Goal: Task Accomplishment & Management: Manage account settings

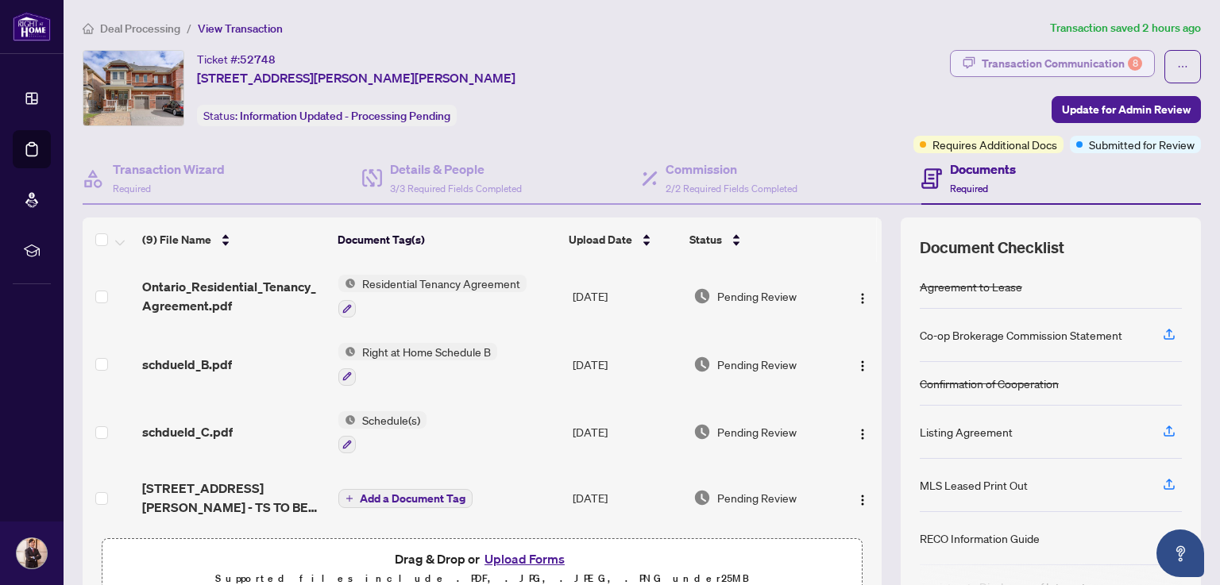
click at [1025, 61] on div "Transaction Communication 8" at bounding box center [1061, 63] width 160 height 25
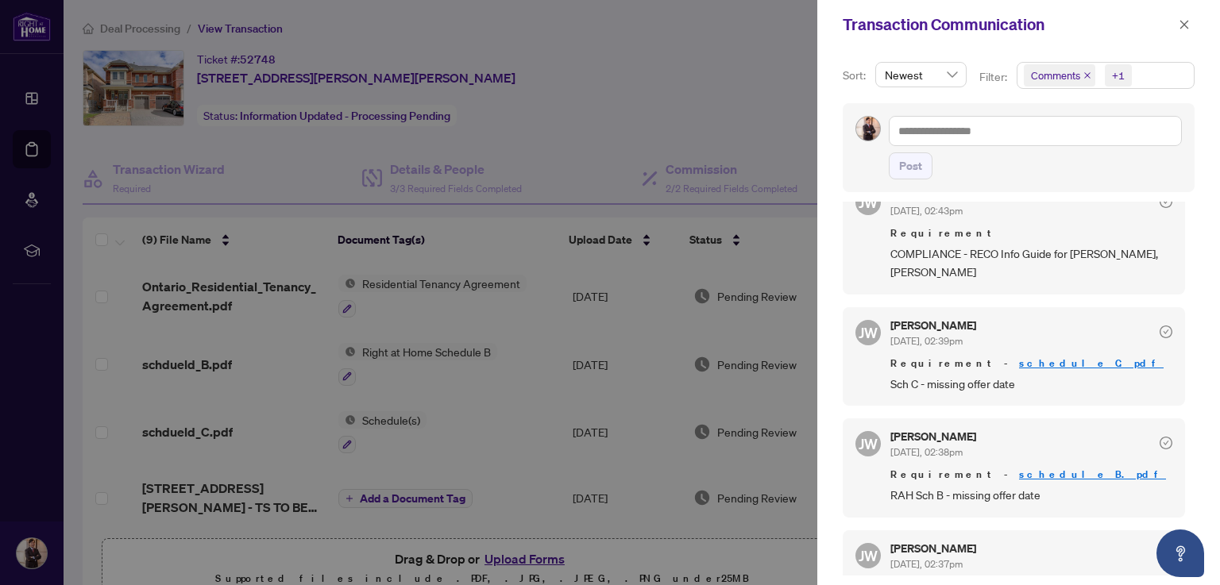
scroll to position [1193, 0]
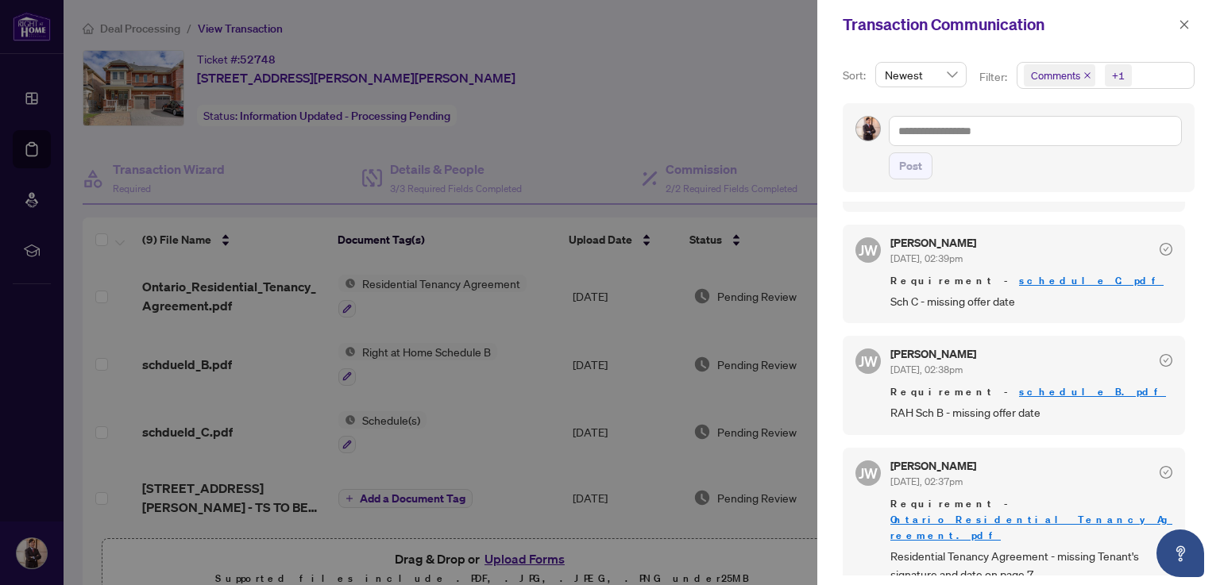
click at [1159, 479] on icon "check-circle" at bounding box center [1165, 472] width 13 height 13
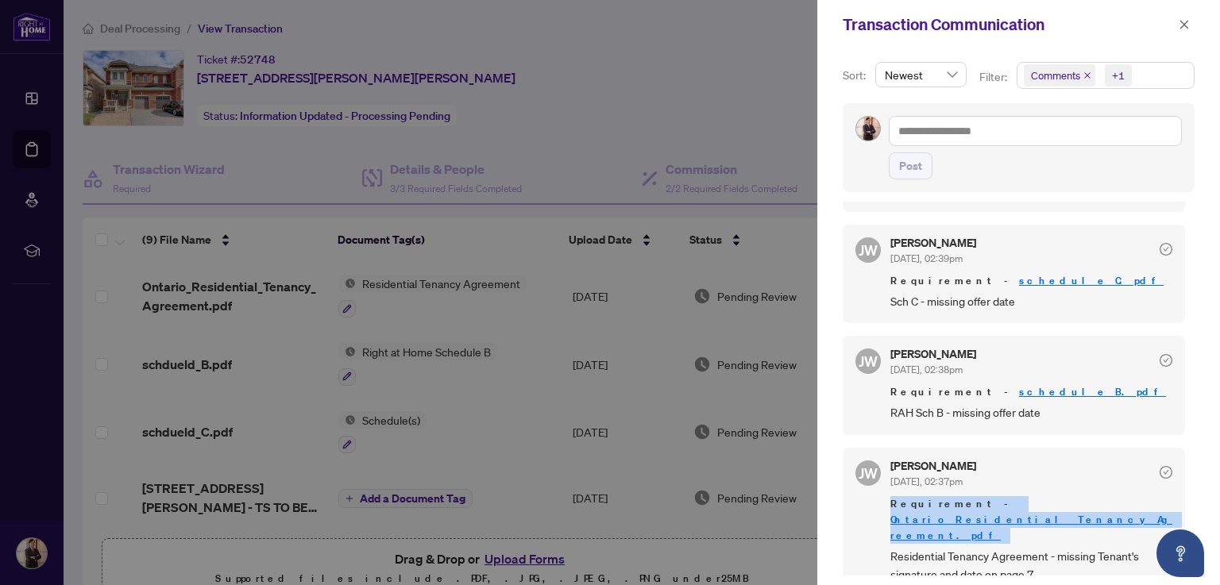
click at [1159, 479] on icon "check-circle" at bounding box center [1165, 472] width 13 height 13
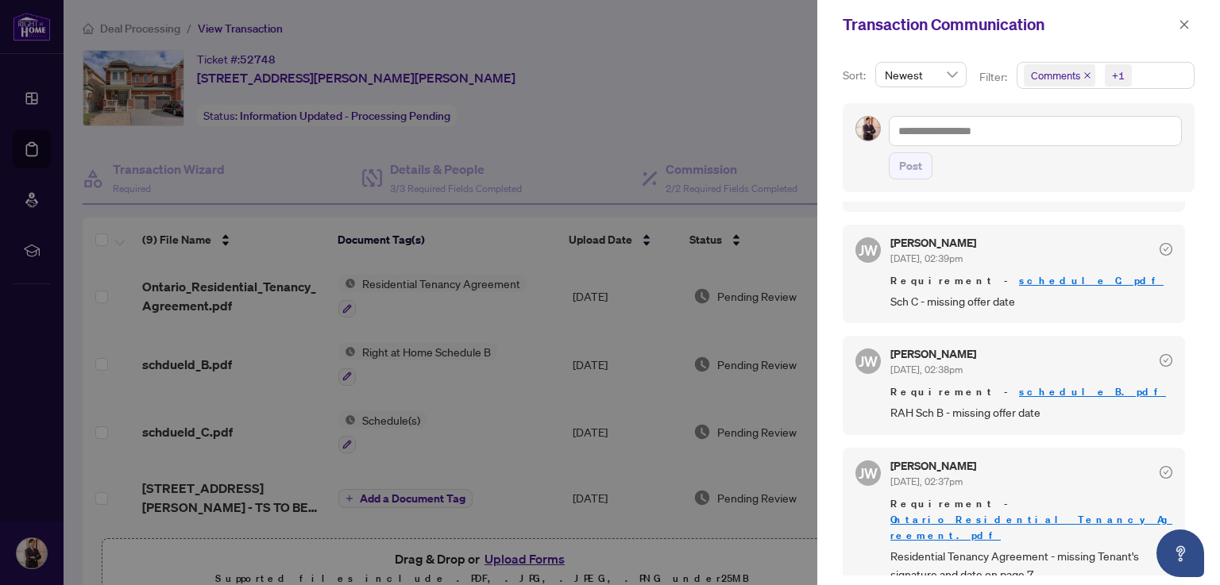
click at [1090, 487] on div "[PERSON_NAME] [DATE], 02:37pm" at bounding box center [1031, 475] width 282 height 29
drag, startPoint x: 862, startPoint y: 484, endPoint x: 1131, endPoint y: 489, distance: 268.4
click at [1131, 489] on div "[PERSON_NAME] [DATE], 02:37pm" at bounding box center [1031, 475] width 282 height 29
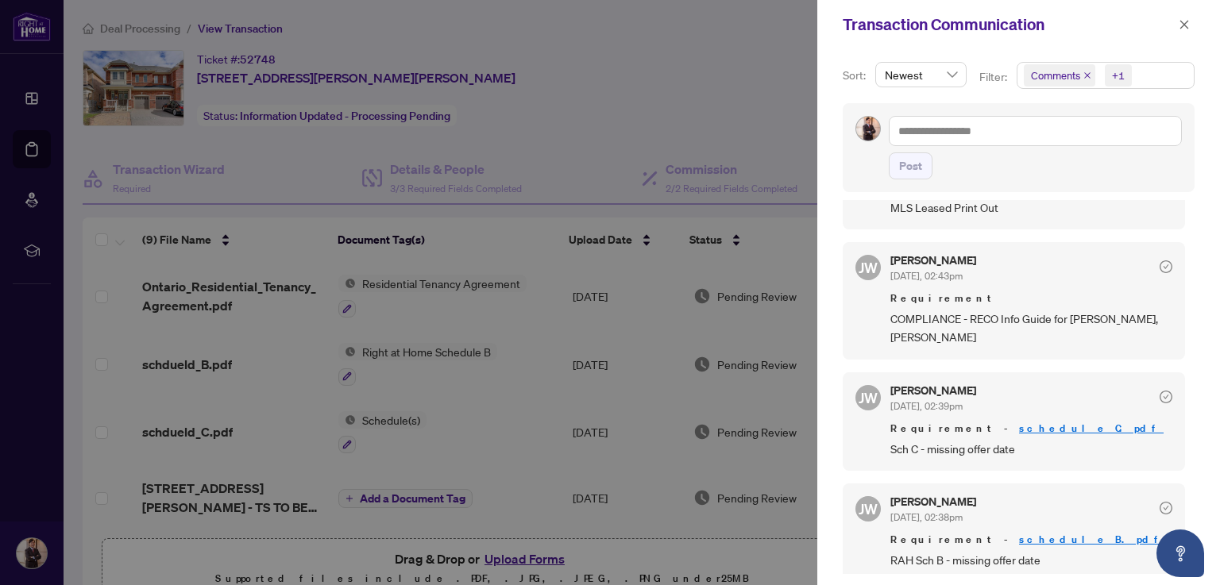
scroll to position [1035, 0]
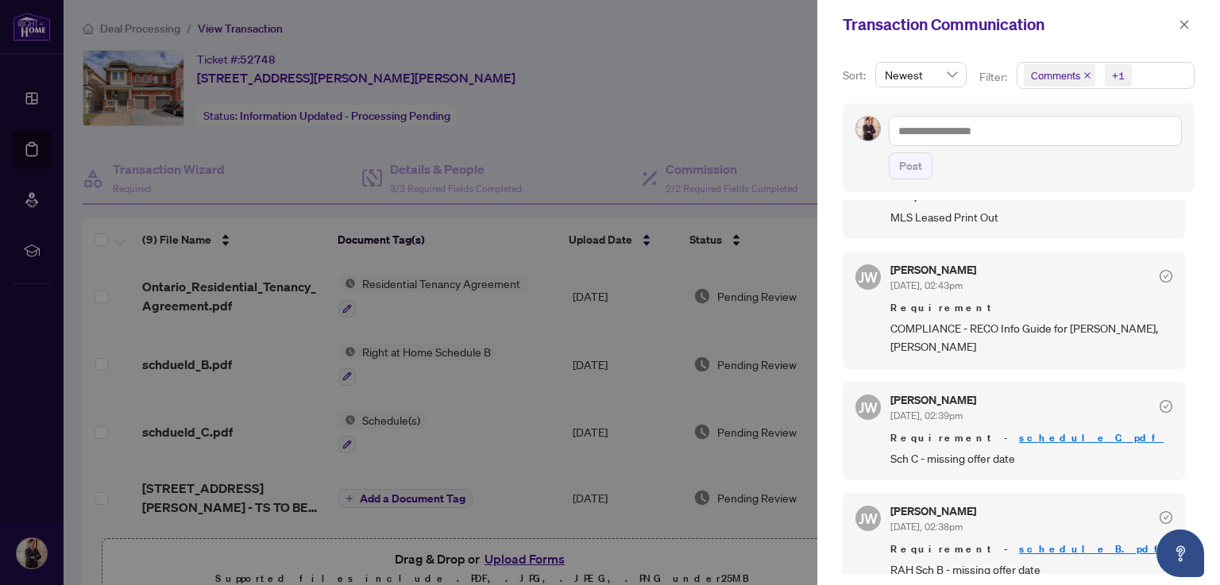
click at [751, 102] on div at bounding box center [610, 292] width 1220 height 585
click at [971, 343] on span "COMPLIANCE - RECO Info Guide for [PERSON_NAME], [PERSON_NAME]" at bounding box center [1031, 337] width 282 height 37
drag, startPoint x: 973, startPoint y: 343, endPoint x: 1042, endPoint y: 343, distance: 69.1
click at [1042, 343] on span "COMPLIANCE - RECO Info Guide for [PERSON_NAME], [PERSON_NAME]" at bounding box center [1031, 337] width 282 height 37
copy span "RECO Info Guide"
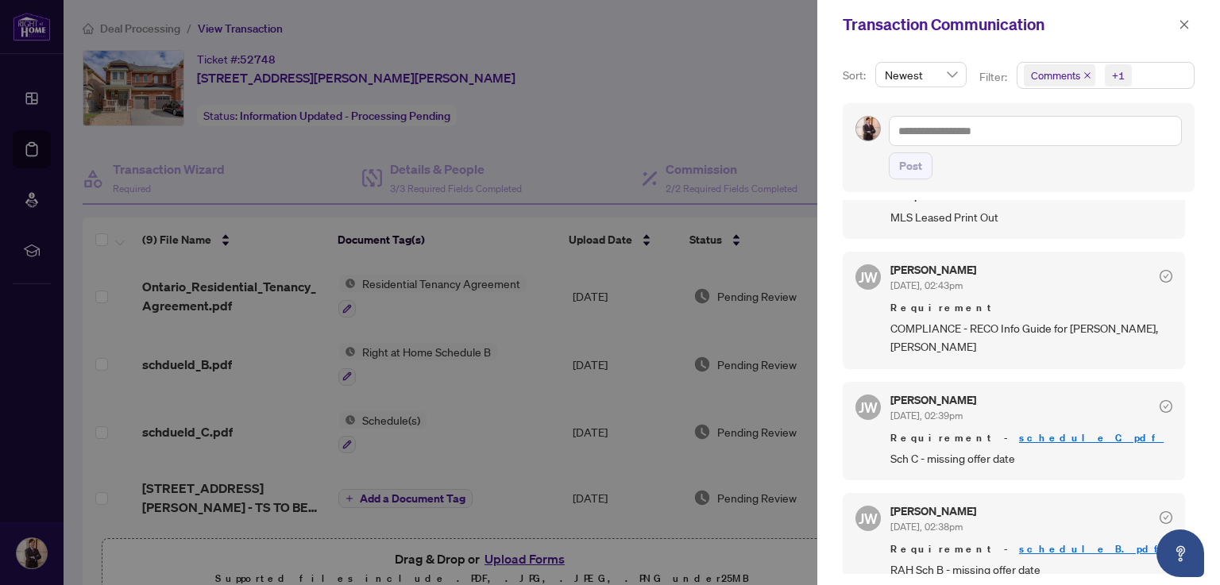
click at [787, 117] on div at bounding box center [610, 292] width 1220 height 585
click at [773, 99] on div at bounding box center [610, 292] width 1220 height 585
drag, startPoint x: 1186, startPoint y: 25, endPoint x: 1093, endPoint y: 101, distance: 120.8
click at [1186, 25] on icon "close" at bounding box center [1183, 24] width 11 height 11
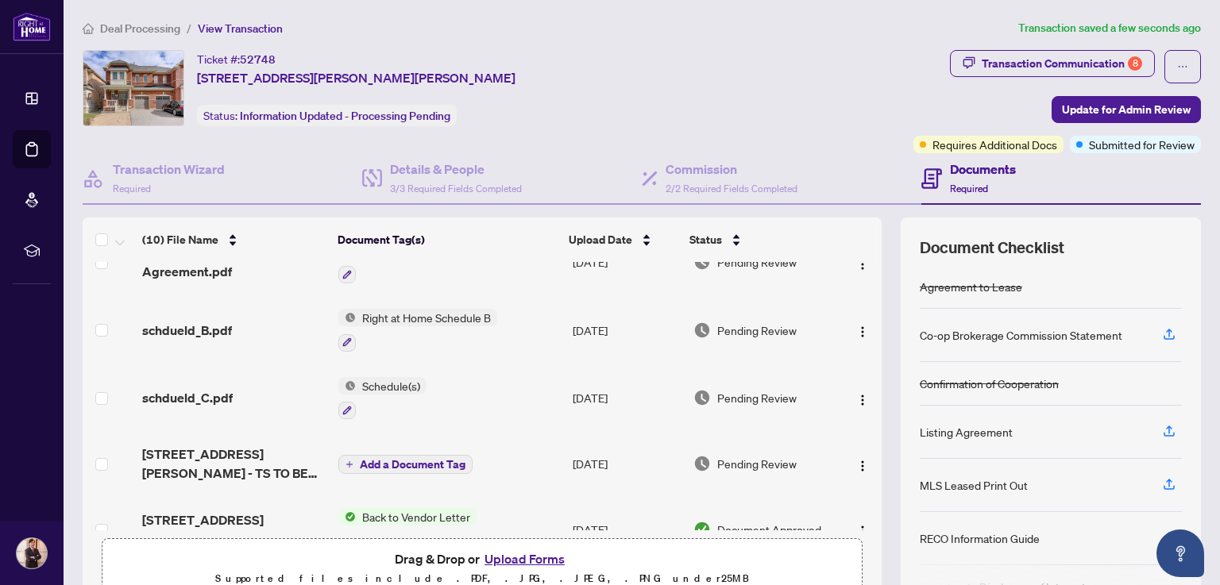
scroll to position [0, 0]
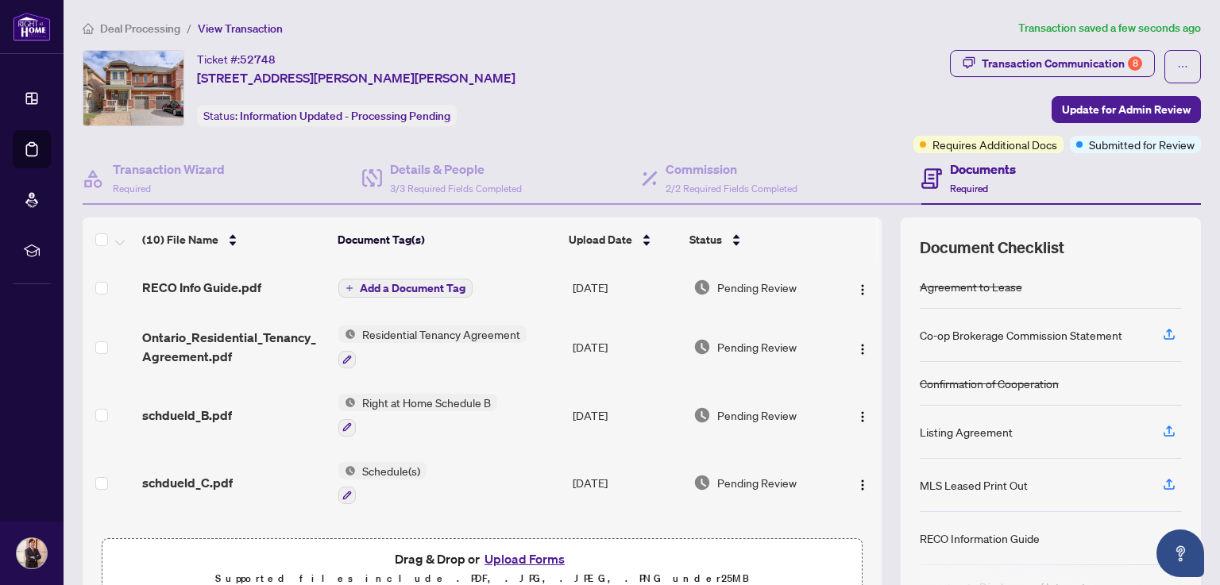
click at [422, 287] on span "Add a Document Tag" at bounding box center [413, 288] width 106 height 11
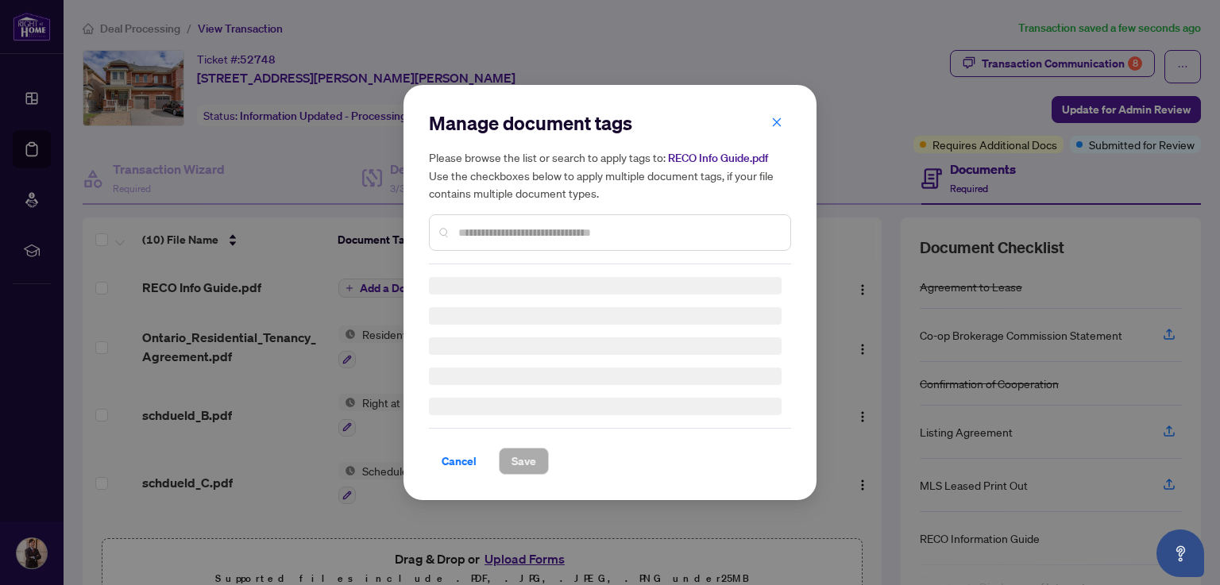
click at [534, 226] on div "Manage document tags Please browse the list or search to apply tags to: RECO In…" at bounding box center [610, 187] width 362 height 154
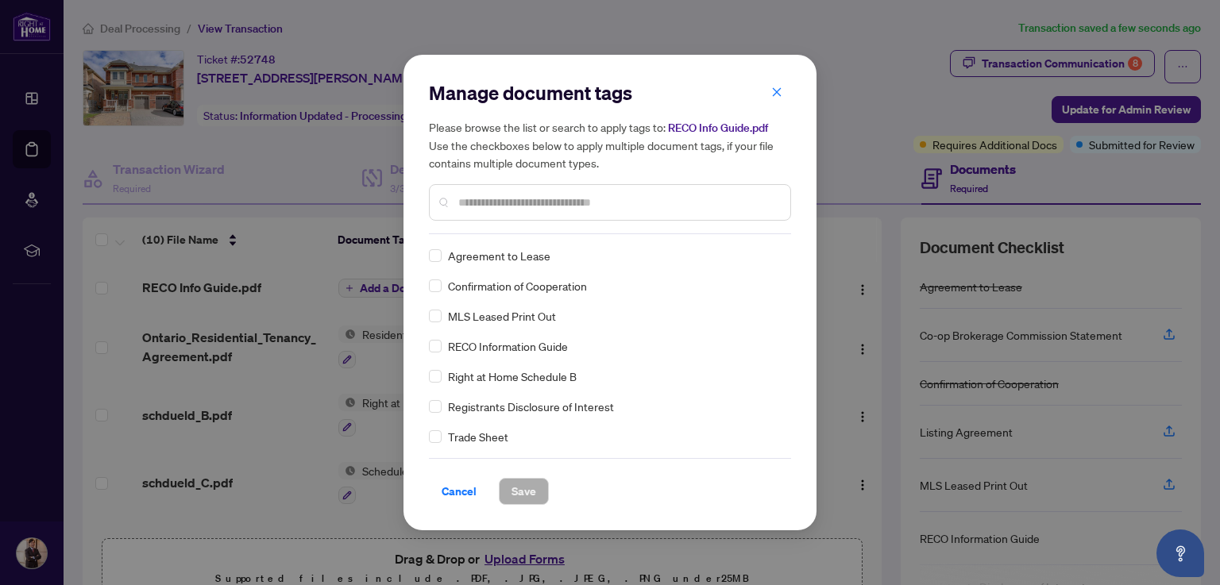
click at [529, 195] on input "text" at bounding box center [617, 202] width 319 height 17
type input "****"
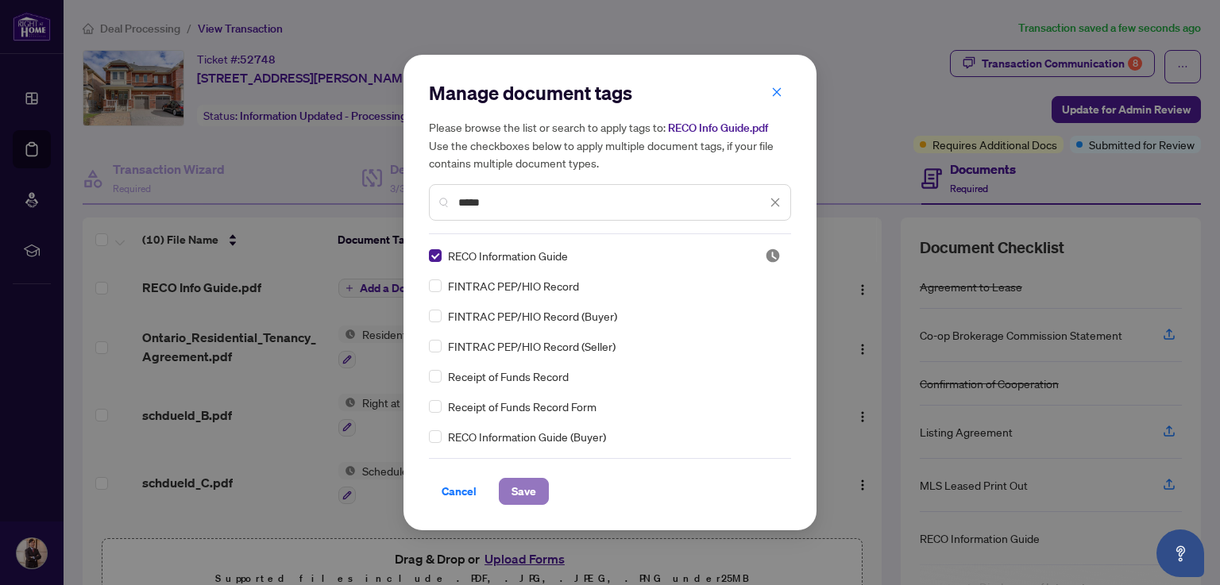
click at [511, 492] on span "Save" at bounding box center [523, 491] width 25 height 25
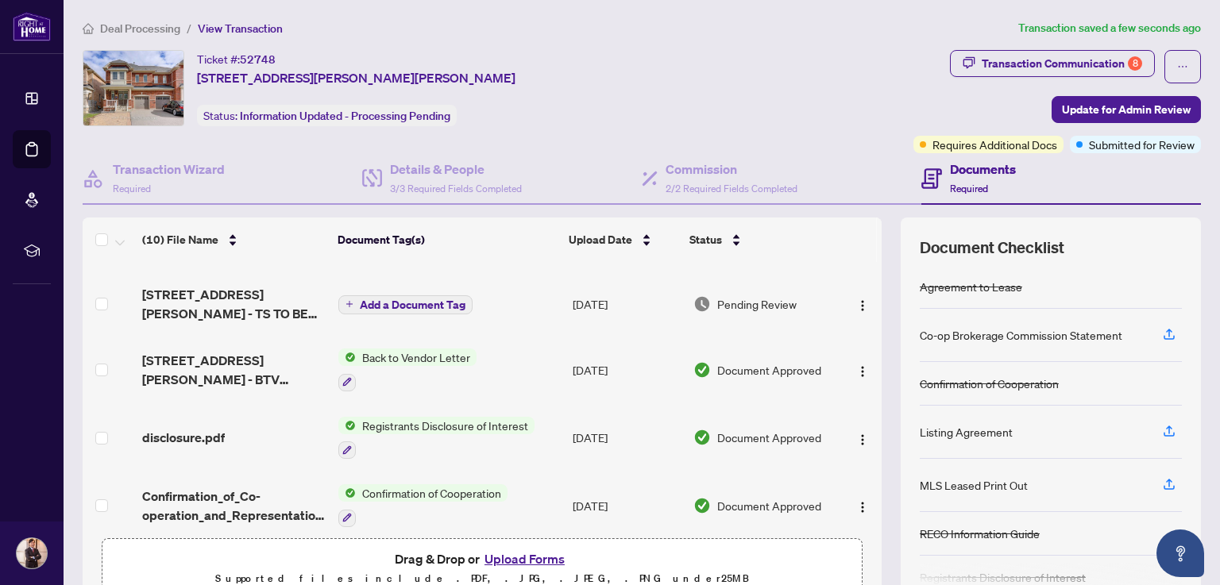
scroll to position [264, 0]
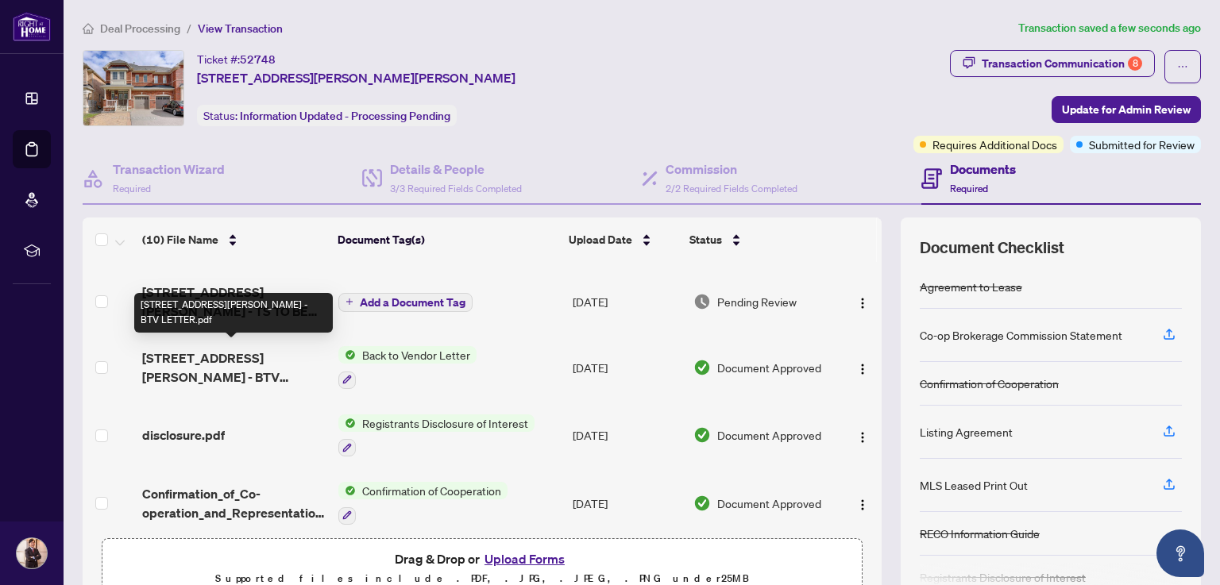
click at [238, 354] on span "[STREET_ADDRESS][PERSON_NAME] - BTV LETTER.pdf" at bounding box center [233, 368] width 183 height 38
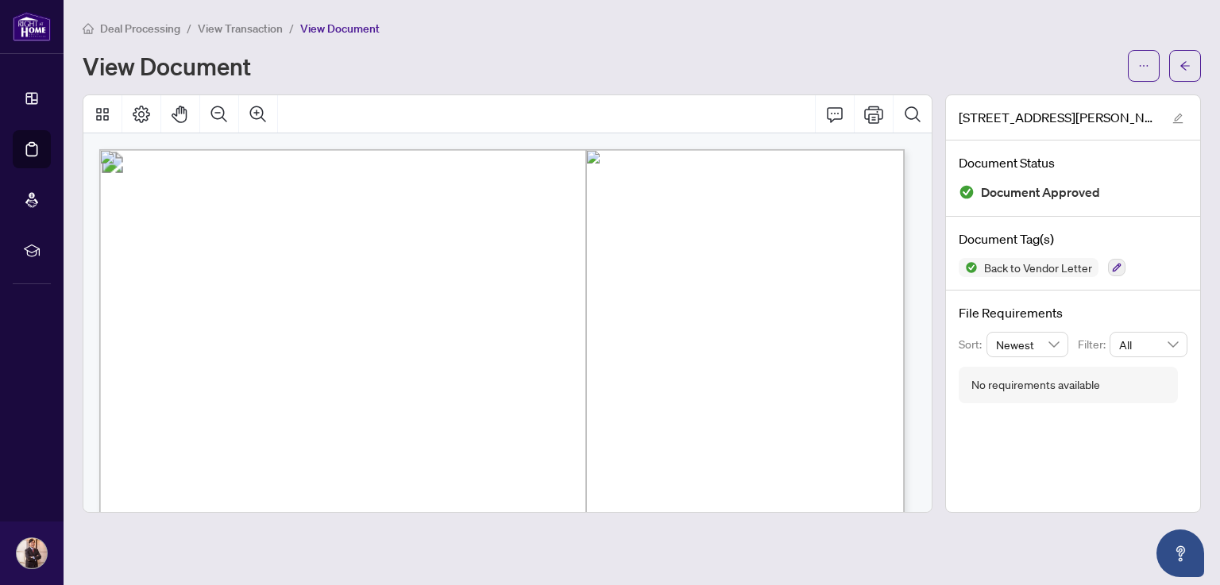
click at [255, 27] on span "View Transaction" at bounding box center [240, 28] width 85 height 14
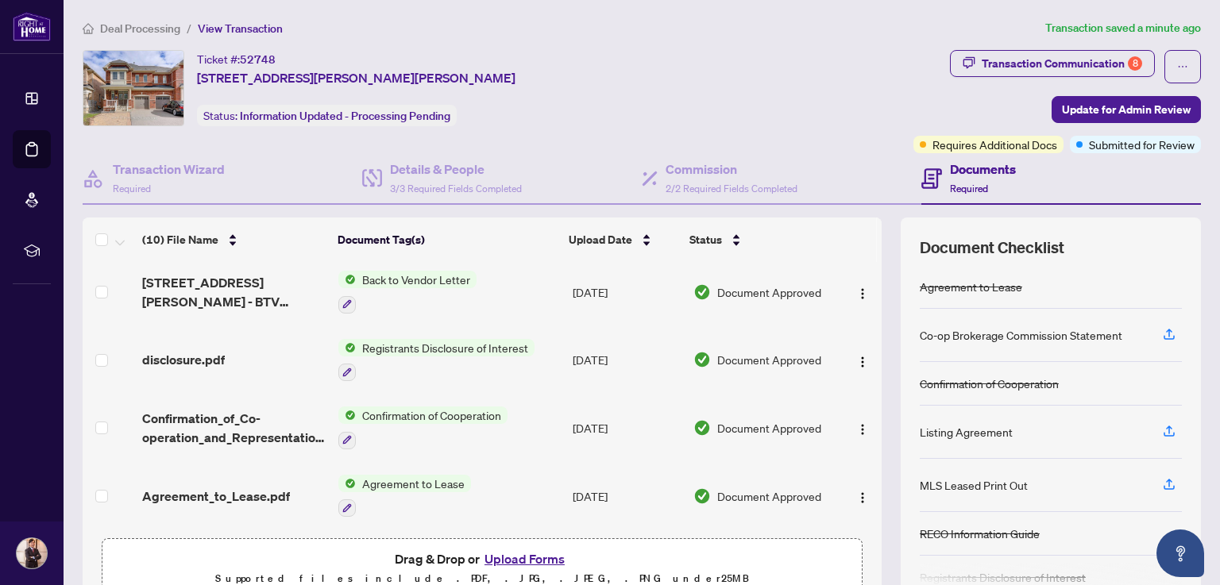
scroll to position [370, 0]
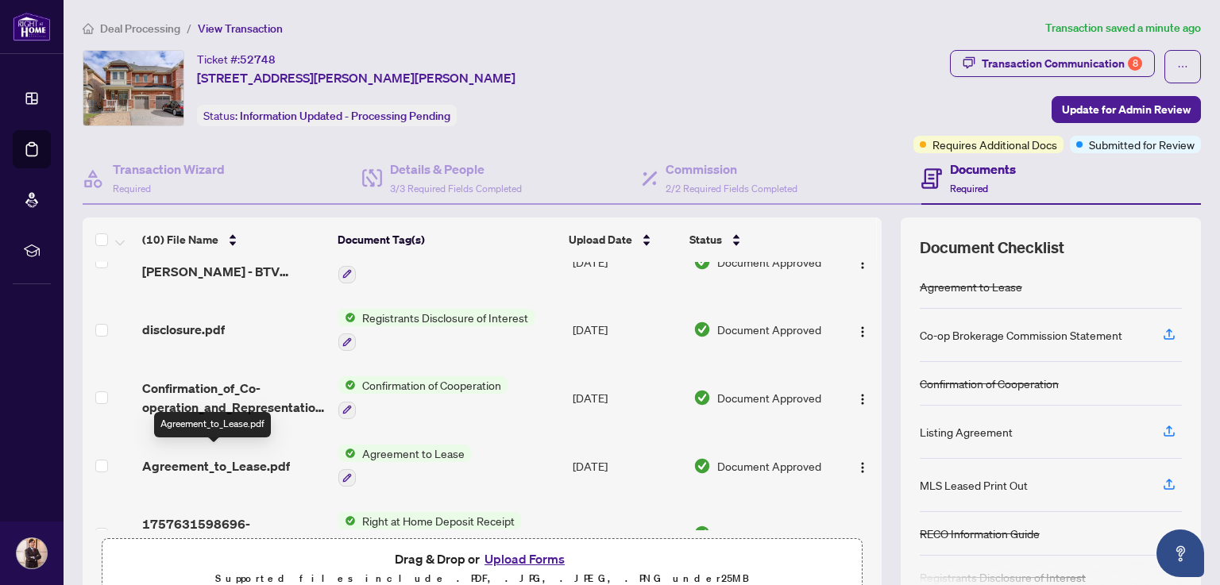
click at [227, 461] on span "Agreement_to_Lease.pdf" at bounding box center [216, 466] width 148 height 19
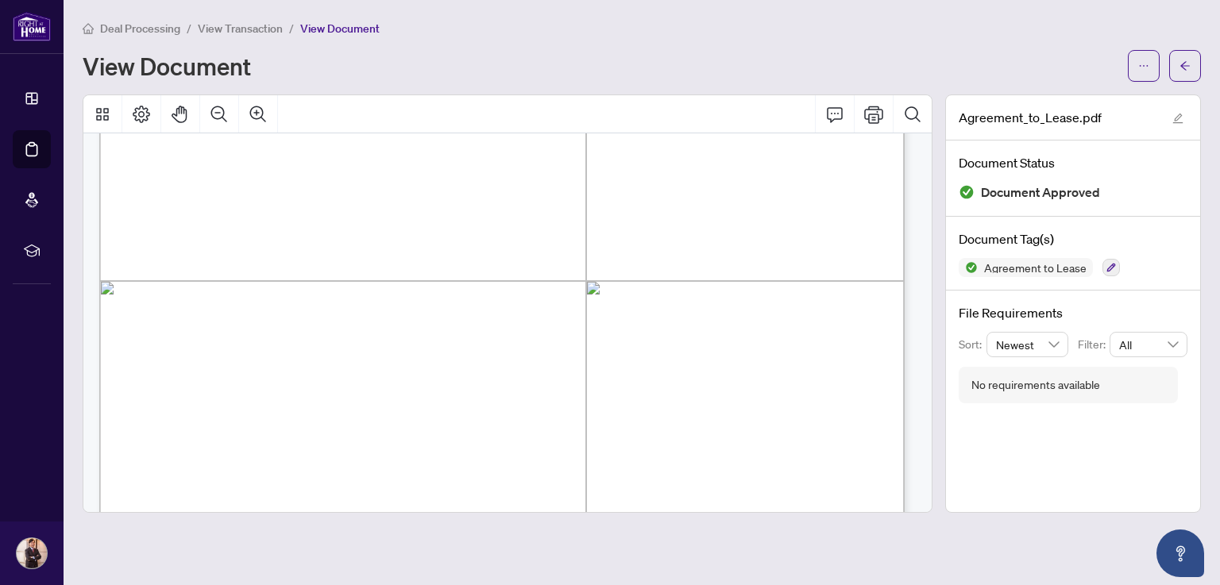
scroll to position [507, 0]
drag, startPoint x: 243, startPoint y: 26, endPoint x: 461, endPoint y: 15, distance: 217.9
click at [243, 26] on span "View Transaction" at bounding box center [240, 28] width 85 height 14
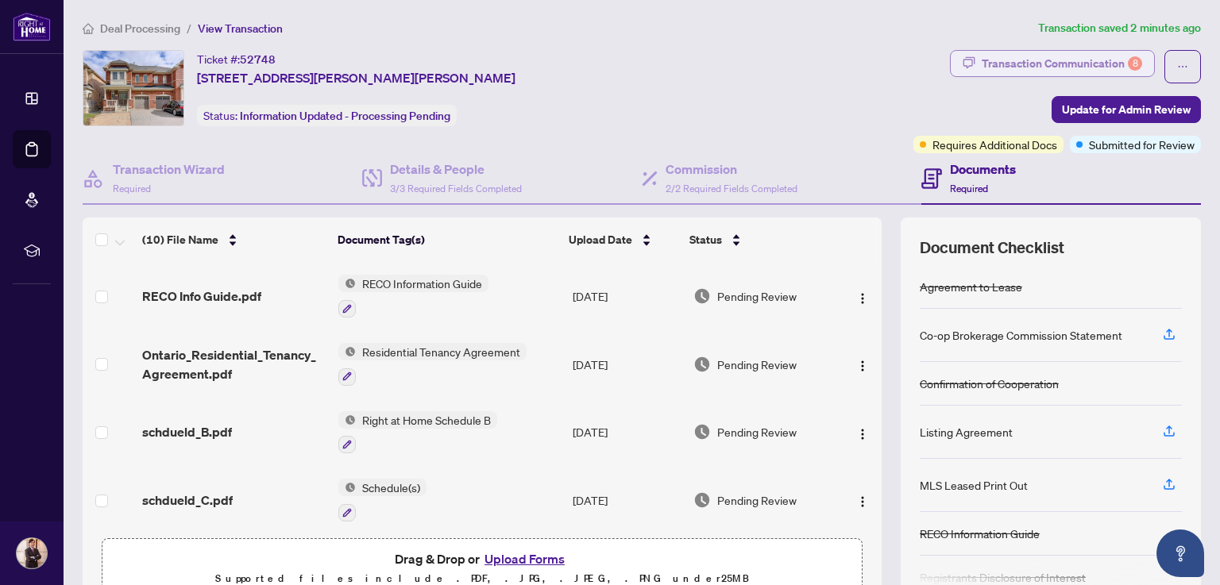
click at [1072, 58] on div "Transaction Communication 8" at bounding box center [1061, 63] width 160 height 25
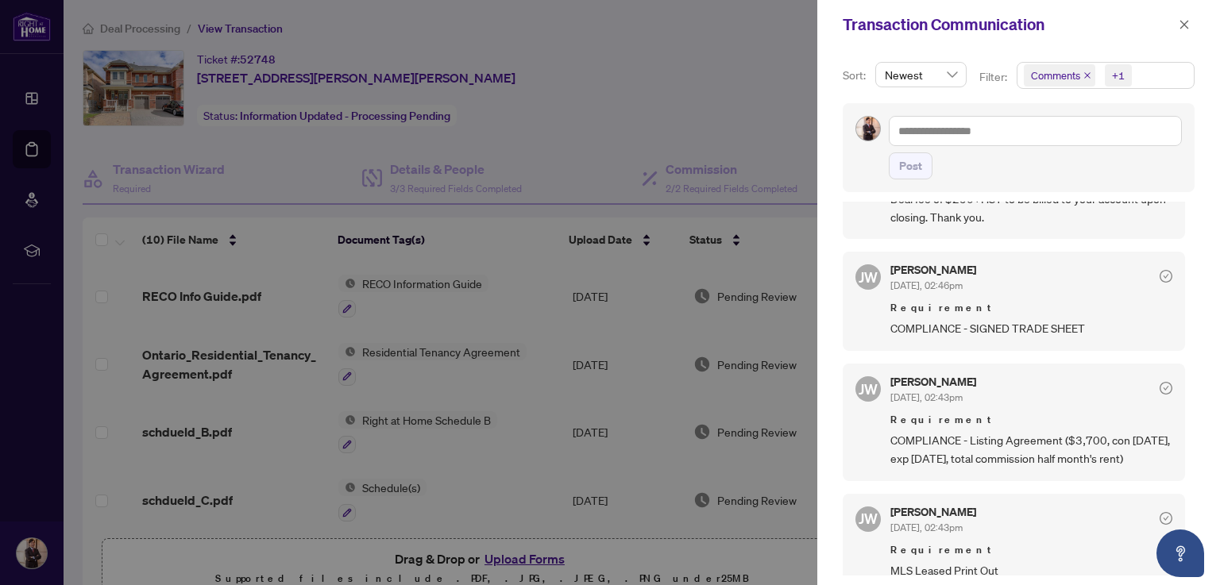
scroll to position [688, 0]
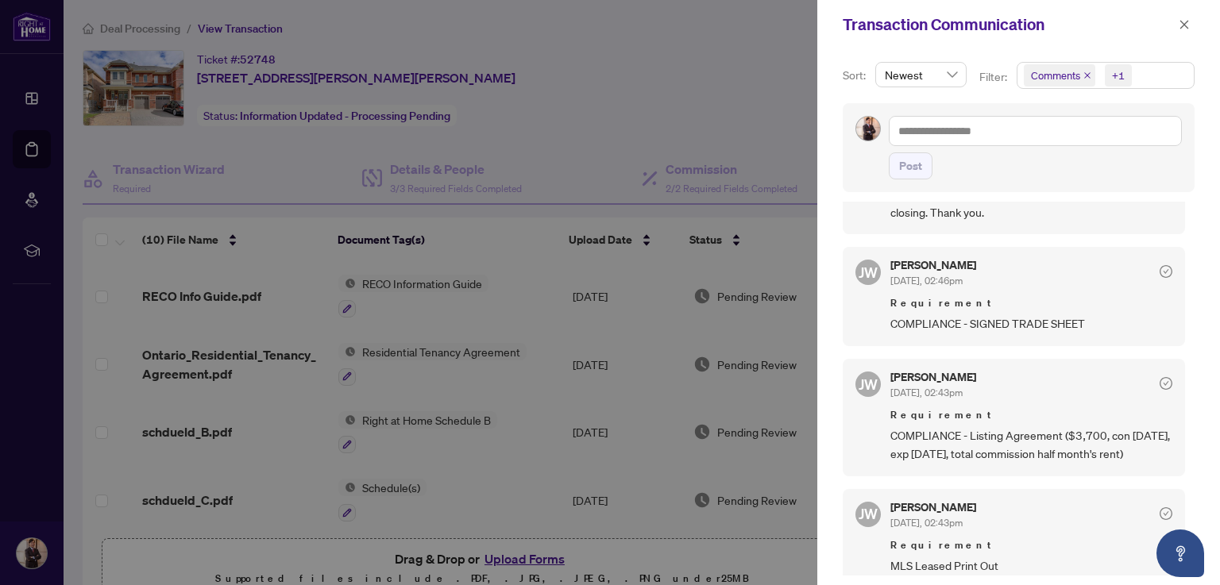
click at [748, 87] on div at bounding box center [610, 292] width 1220 height 585
click at [1183, 25] on icon "close" at bounding box center [1184, 24] width 9 height 9
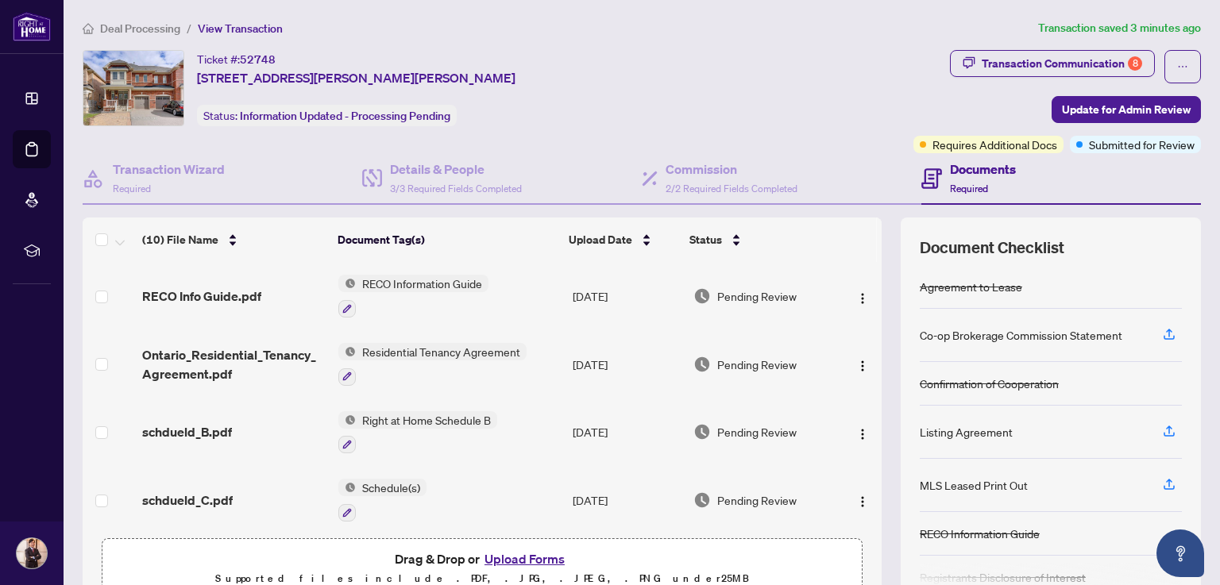
click at [227, 138] on div "Ticket #: 52748 [STREET_ADDRESS][PERSON_NAME][PERSON_NAME] Status: Information …" at bounding box center [494, 101] width 831 height 103
click at [1050, 66] on div "Transaction Communication 8" at bounding box center [1061, 63] width 160 height 25
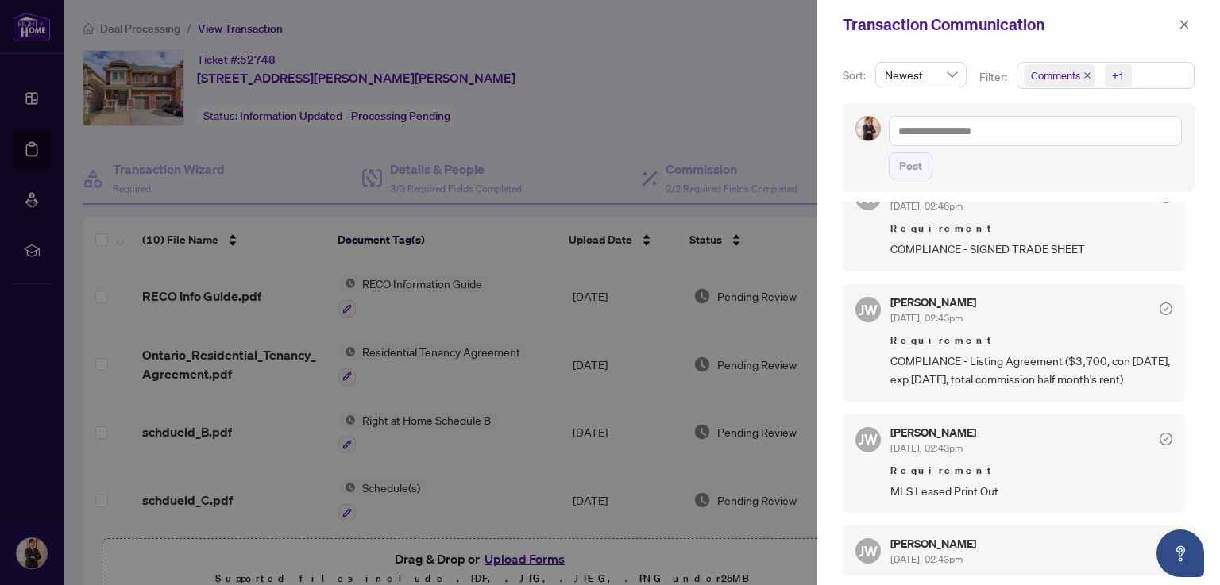
scroll to position [767, 0]
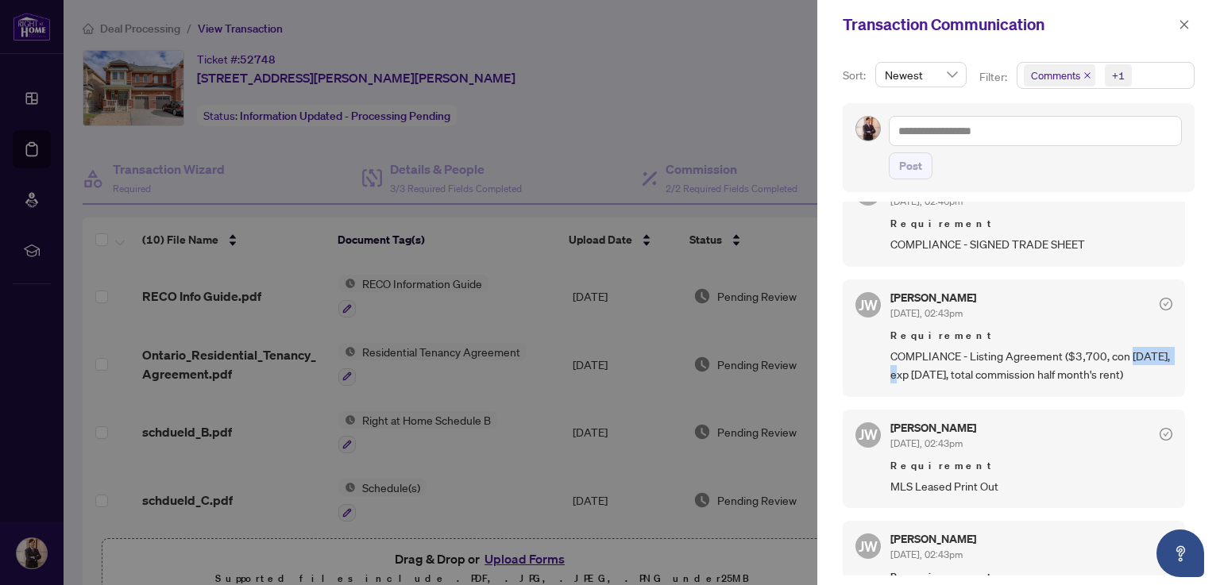
drag, startPoint x: 893, startPoint y: 371, endPoint x: 950, endPoint y: 370, distance: 57.2
click at [950, 370] on span "COMPLIANCE - Listing Agreement ($3,700, con [DATE], exp [DATE], total commissio…" at bounding box center [1031, 365] width 282 height 37
click at [986, 337] on span "Requirement" at bounding box center [1031, 336] width 282 height 16
click at [1182, 28] on icon "close" at bounding box center [1183, 24] width 11 height 11
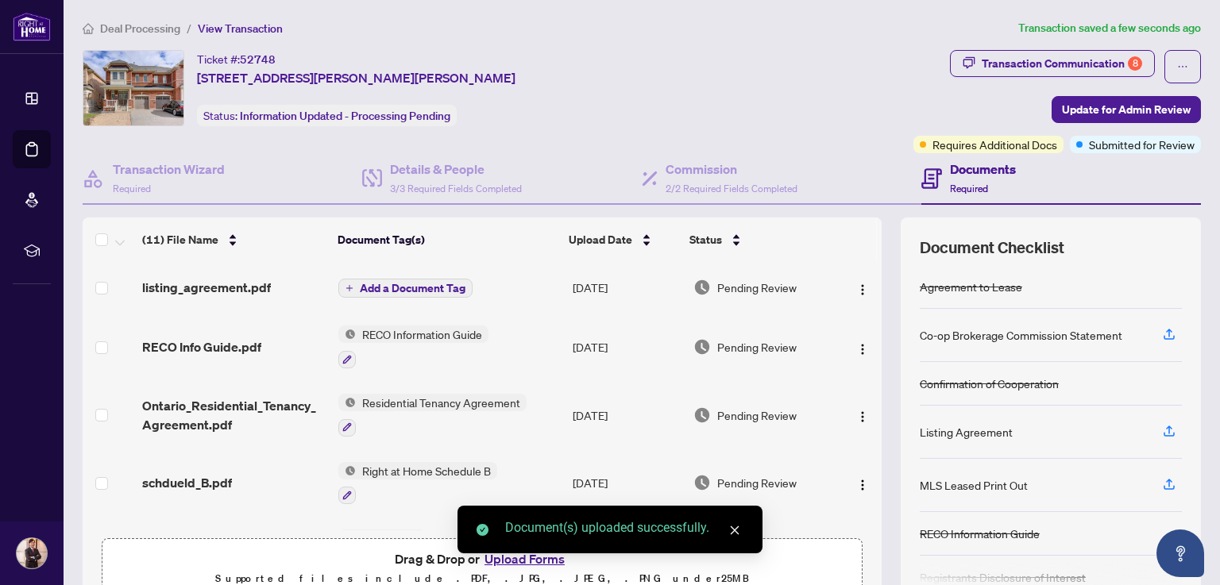
click at [731, 536] on link "Close" at bounding box center [734, 530] width 17 height 17
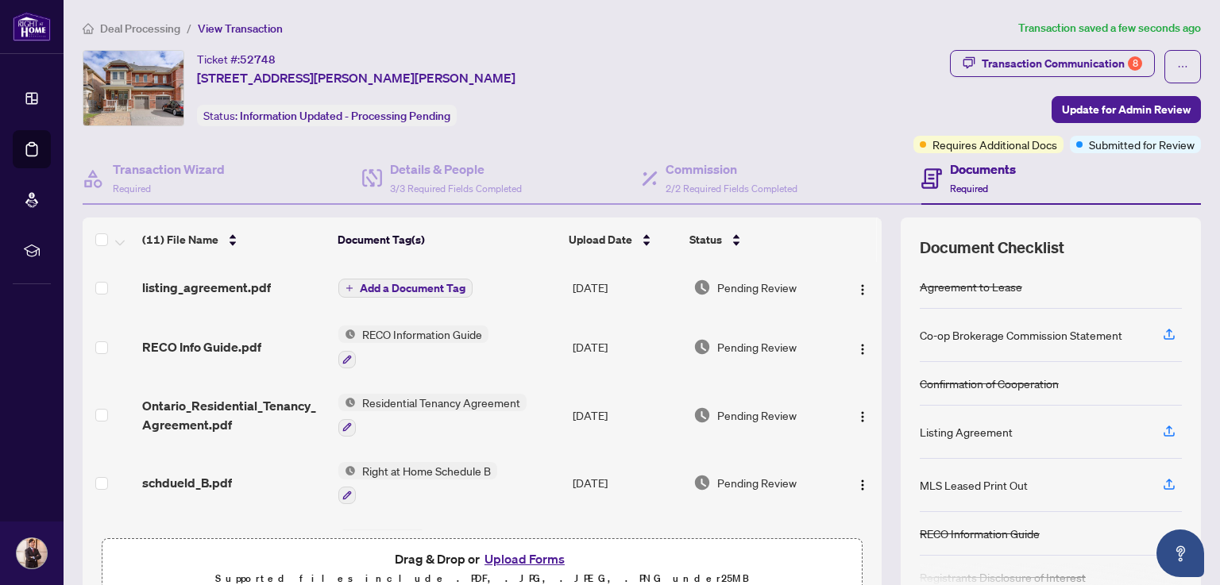
click at [434, 286] on span "Add a Document Tag" at bounding box center [413, 288] width 106 height 11
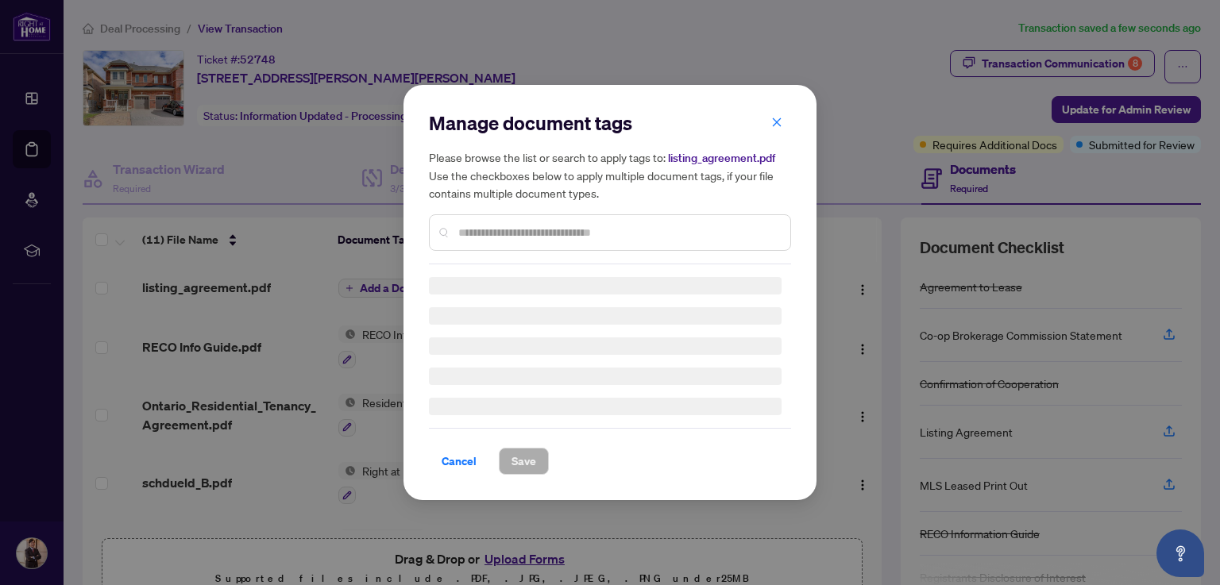
click at [486, 229] on input "text" at bounding box center [617, 232] width 319 height 17
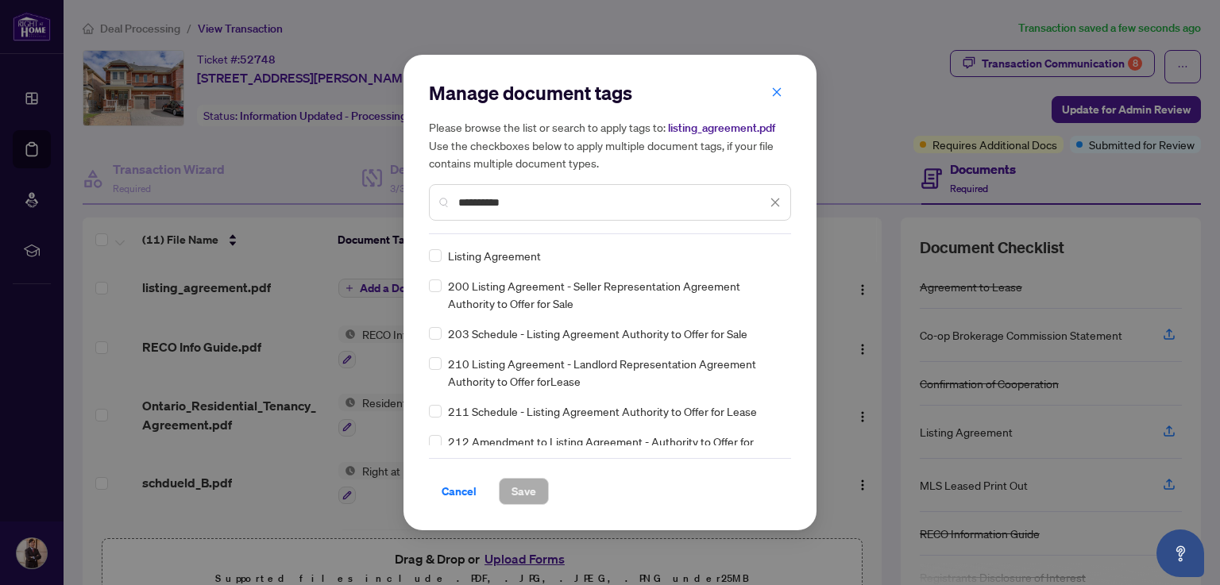
type input "**********"
click at [441, 253] on div "Listing Agreement" at bounding box center [605, 255] width 353 height 17
click at [535, 490] on button "Save" at bounding box center [524, 491] width 50 height 27
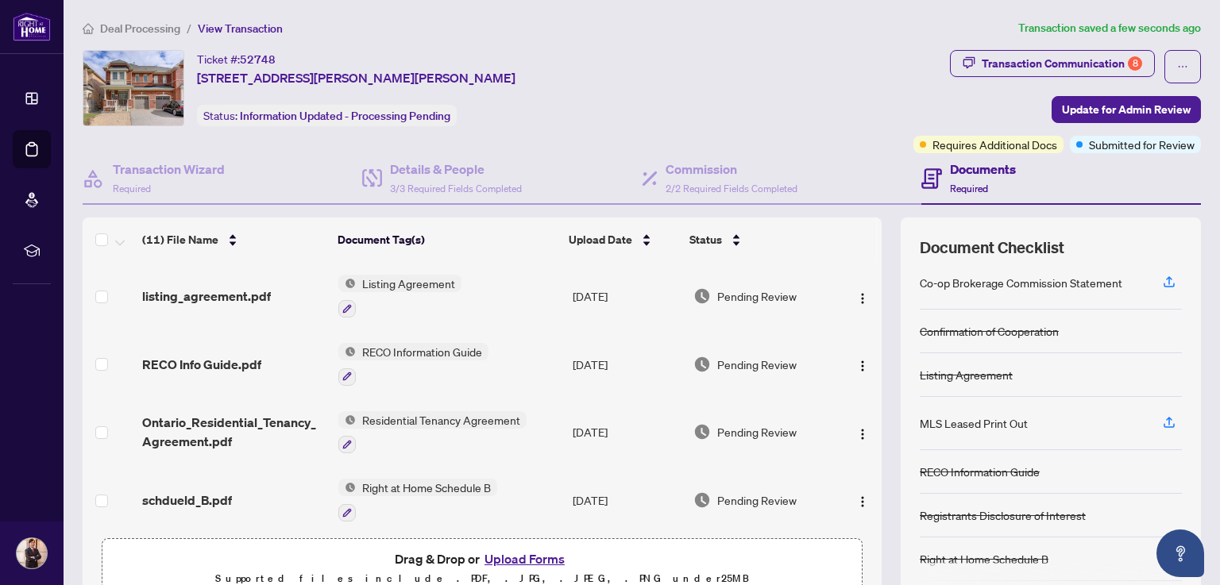
scroll to position [52, 0]
click at [1070, 60] on div "Transaction Communication 8" at bounding box center [1061, 63] width 160 height 25
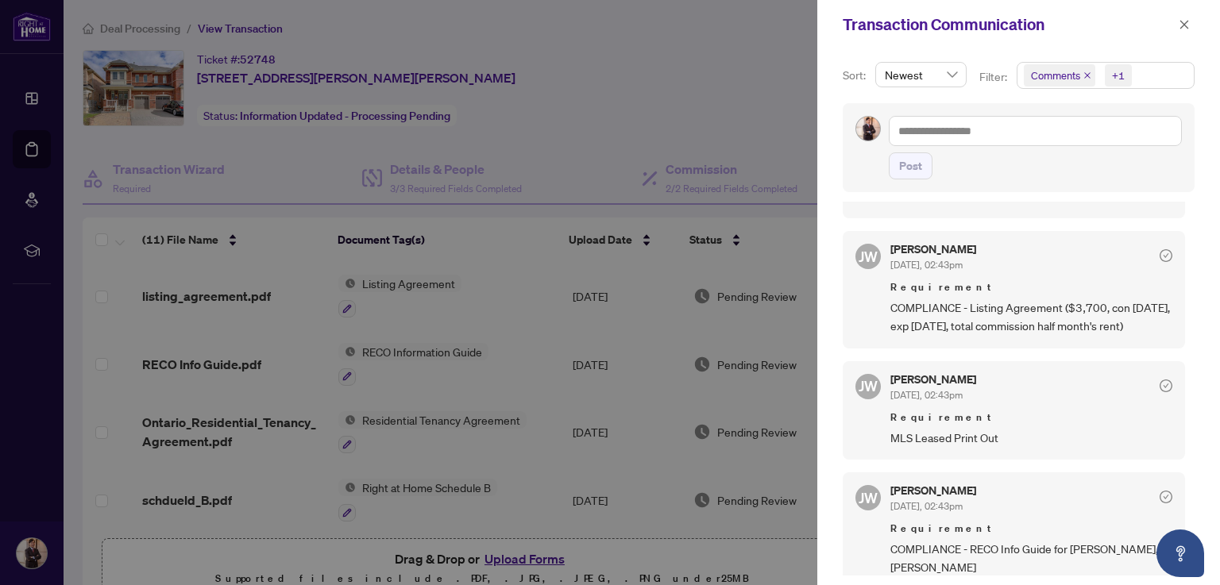
scroll to position [819, 0]
click at [735, 70] on div at bounding box center [610, 292] width 1220 height 585
click at [1183, 30] on span "button" at bounding box center [1183, 24] width 11 height 25
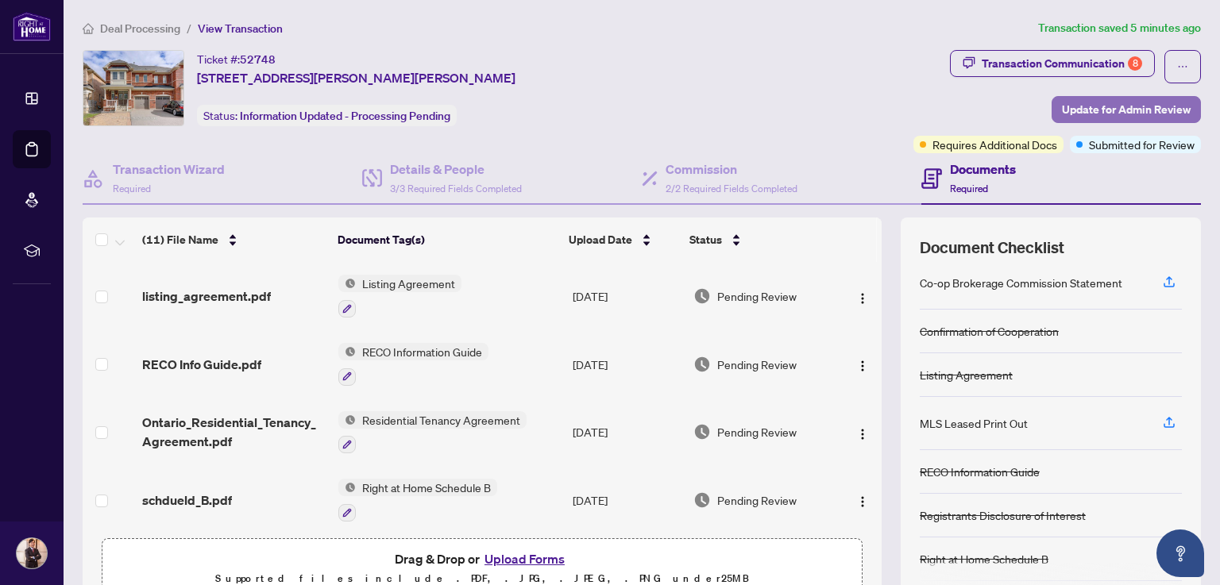
click at [1124, 109] on span "Update for Admin Review" at bounding box center [1126, 109] width 129 height 25
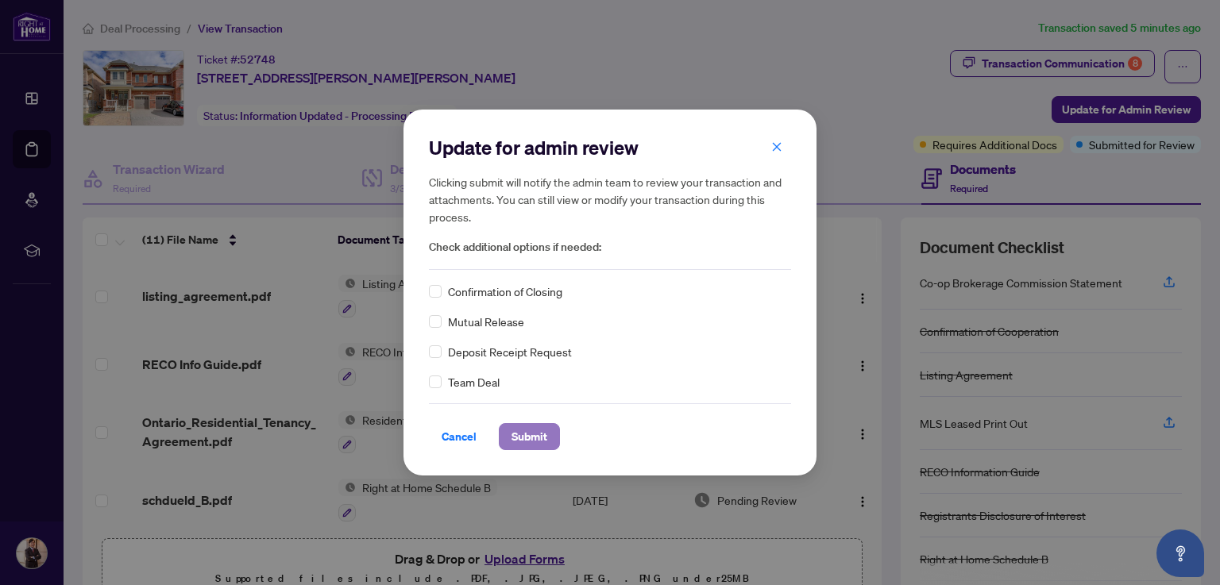
click at [534, 434] on span "Submit" at bounding box center [529, 436] width 36 height 25
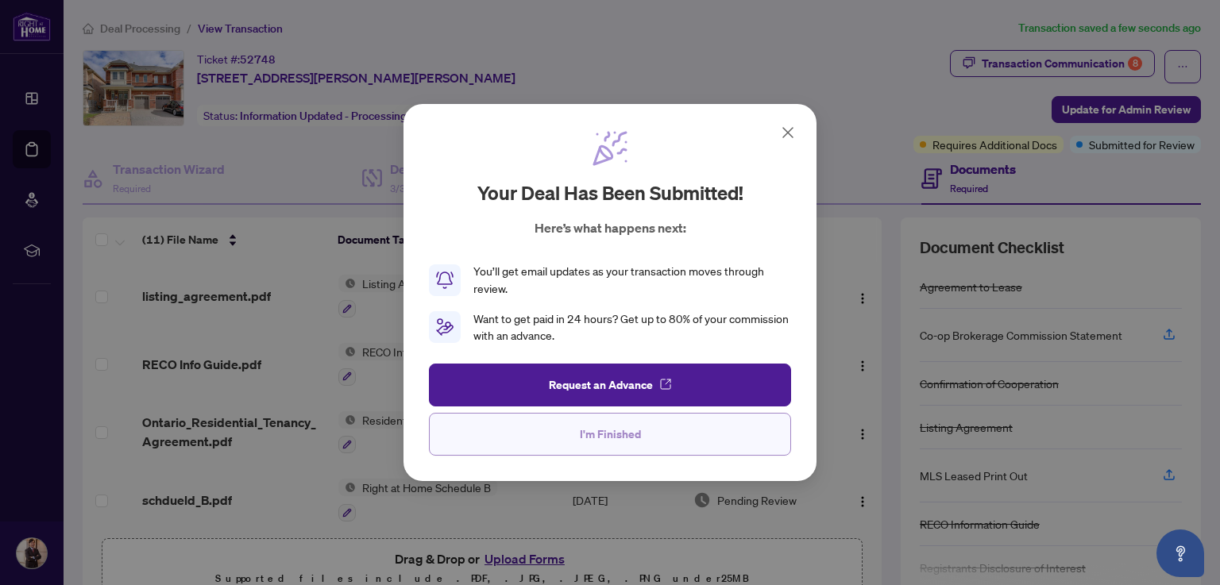
click at [621, 441] on span "I'm Finished" at bounding box center [610, 434] width 61 height 25
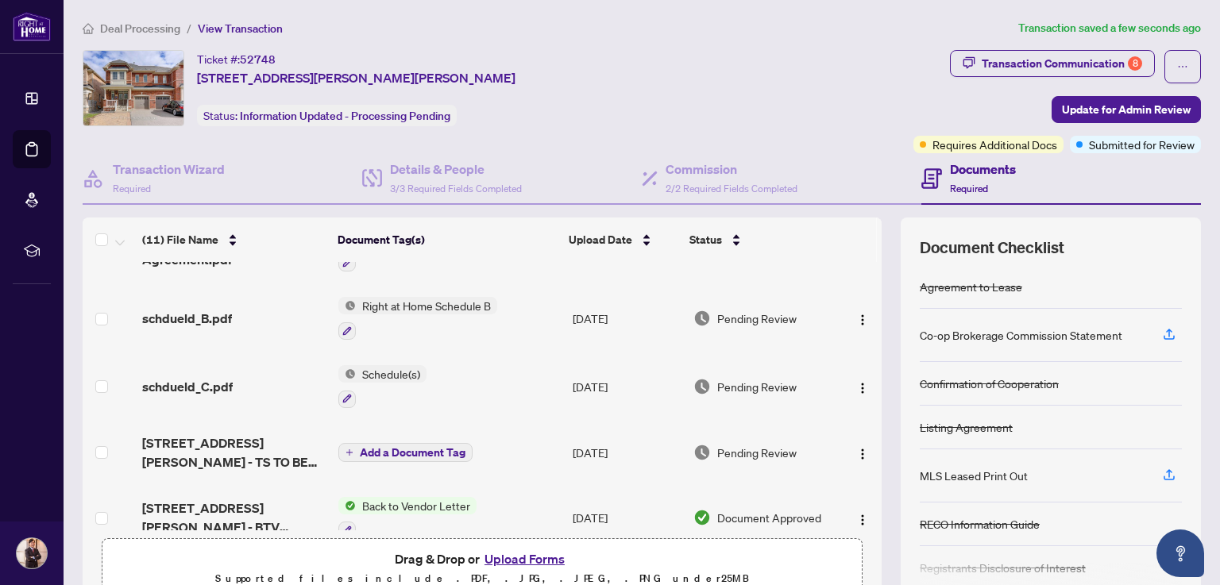
scroll to position [0, 0]
